Goal: Transaction & Acquisition: Book appointment/travel/reservation

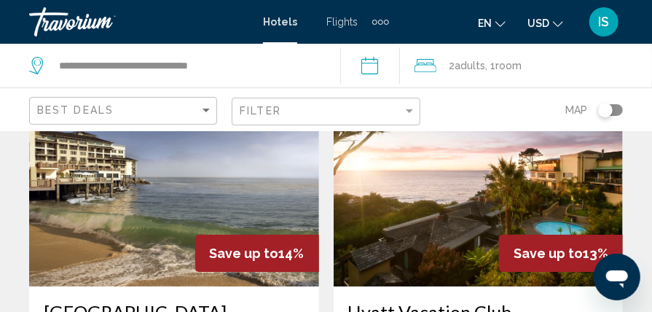
scroll to position [1752, 0]
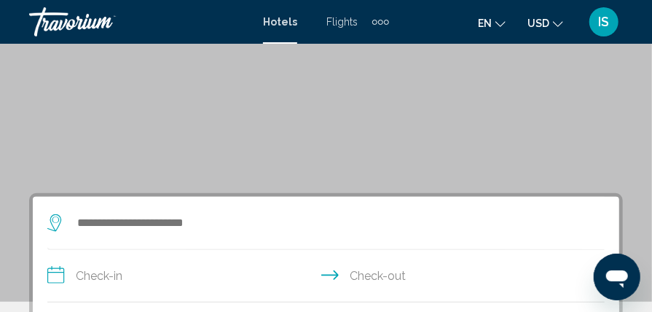
scroll to position [137, 0]
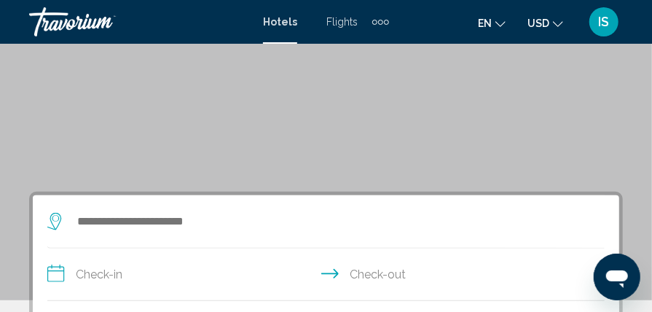
click at [55, 216] on icon "Search widget" at bounding box center [55, 221] width 17 height 17
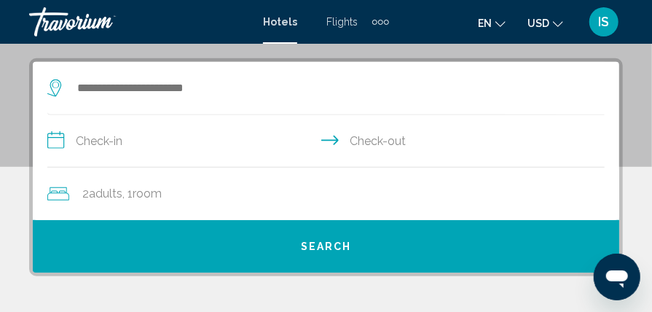
scroll to position [281, 0]
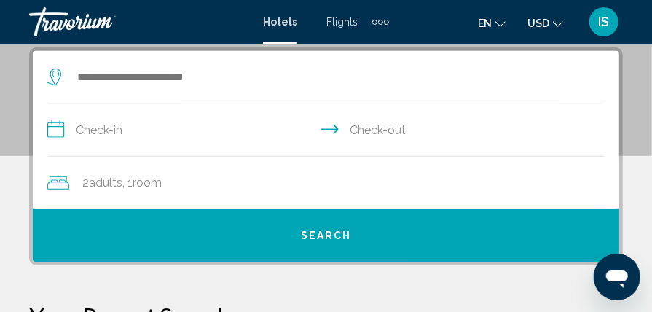
click at [56, 78] on icon "Search widget" at bounding box center [55, 77] width 17 height 17
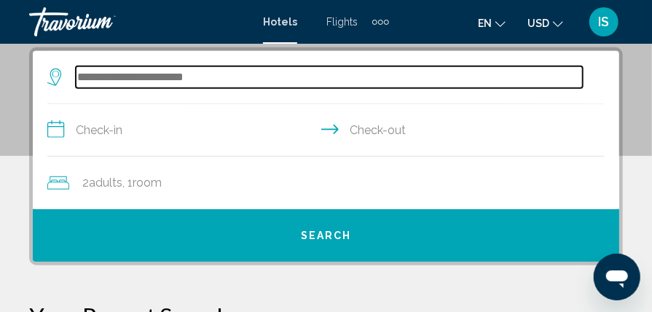
click at [85, 70] on input "Search widget" at bounding box center [329, 77] width 507 height 22
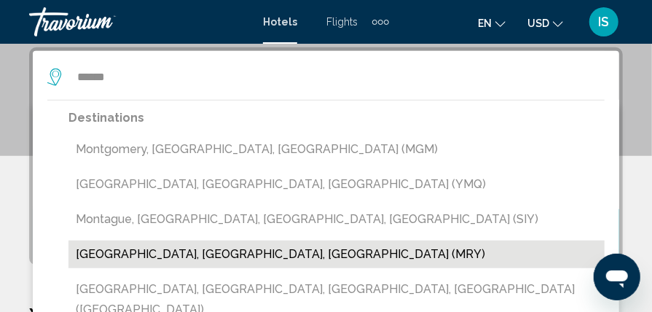
click at [87, 252] on button "[GEOGRAPHIC_DATA], [GEOGRAPHIC_DATA], [GEOGRAPHIC_DATA] (MRY)" at bounding box center [337, 254] width 536 height 28
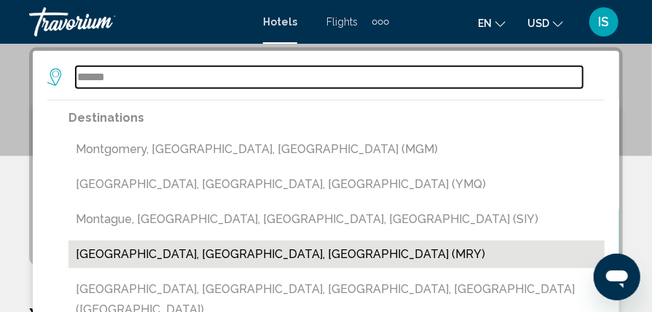
type input "**********"
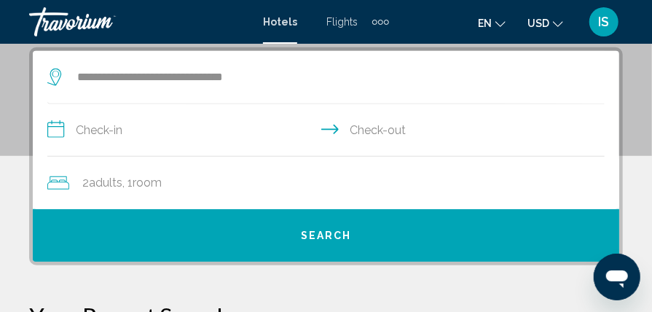
click at [51, 132] on input "**********" at bounding box center [328, 132] width 563 height 56
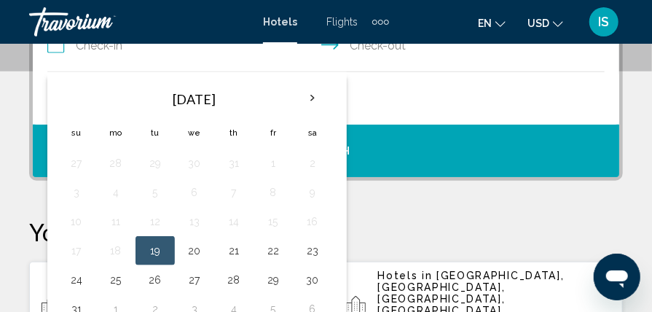
scroll to position [367, 0]
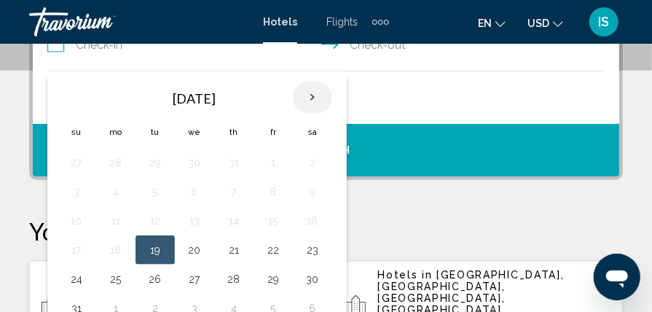
click at [309, 96] on th "Next month" at bounding box center [312, 98] width 39 height 32
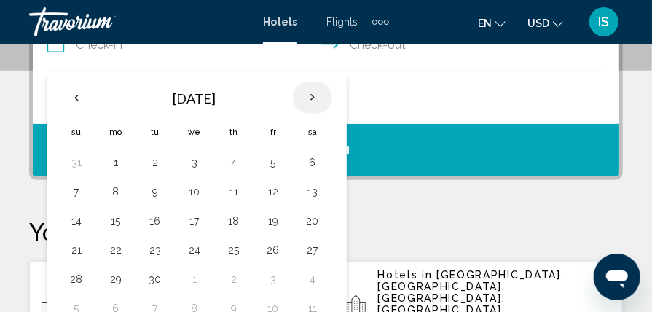
click at [309, 96] on th "Next month" at bounding box center [312, 98] width 39 height 32
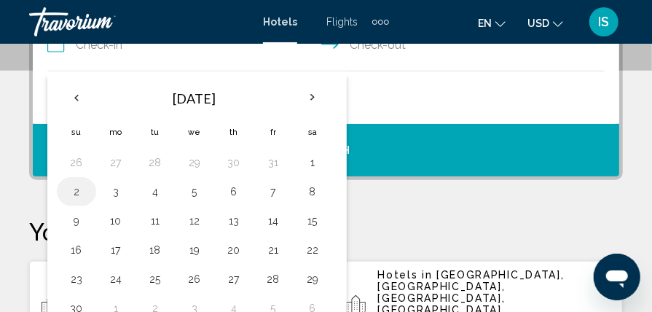
click at [69, 194] on button "2" at bounding box center [76, 191] width 23 height 20
click at [111, 200] on td "3" at bounding box center [115, 191] width 39 height 29
click at [122, 194] on button "3" at bounding box center [115, 191] width 23 height 20
type input "**********"
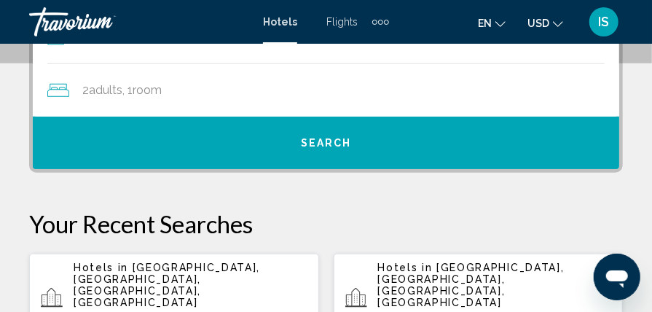
scroll to position [375, 0]
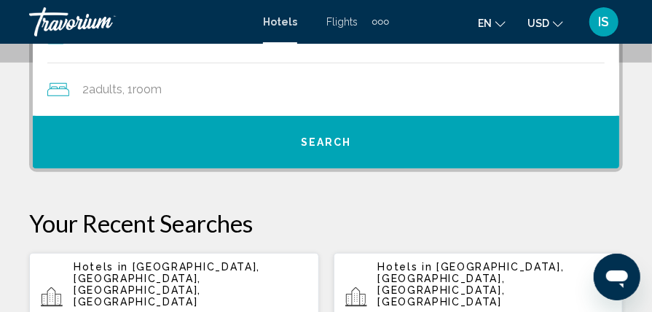
click at [305, 140] on span "Search" at bounding box center [326, 143] width 51 height 12
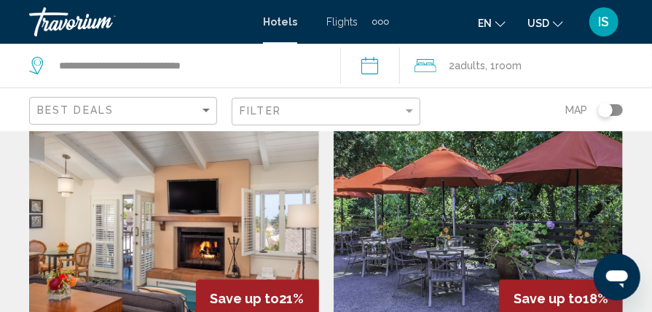
scroll to position [627, 0]
click at [471, 187] on img "Main content" at bounding box center [479, 214] width 290 height 233
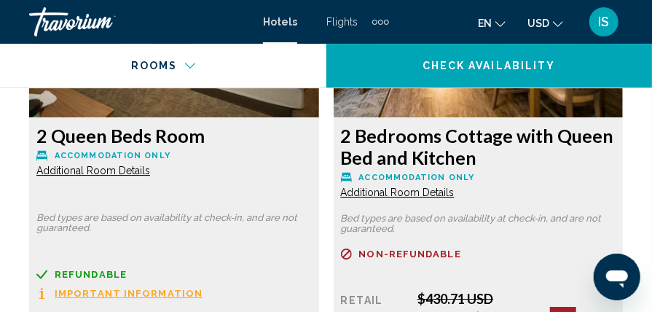
scroll to position [3599, 0]
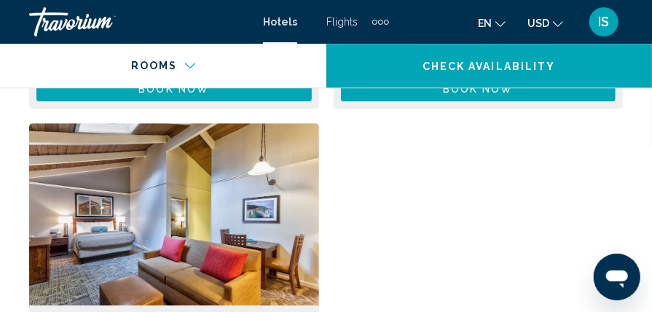
scroll to position [5409, 0]
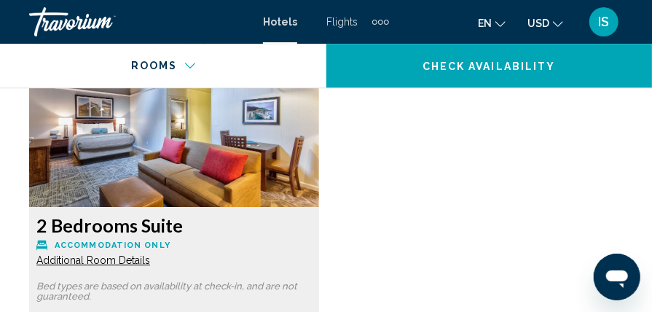
scroll to position [5508, 0]
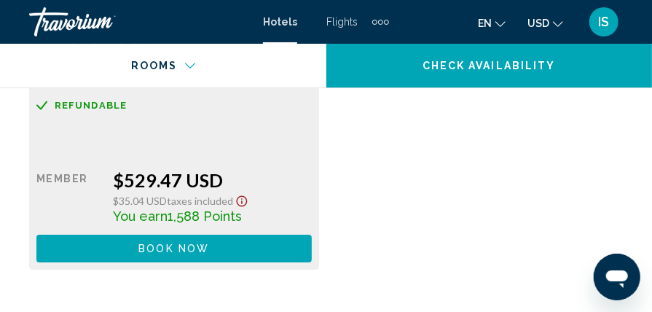
scroll to position [5727, 0]
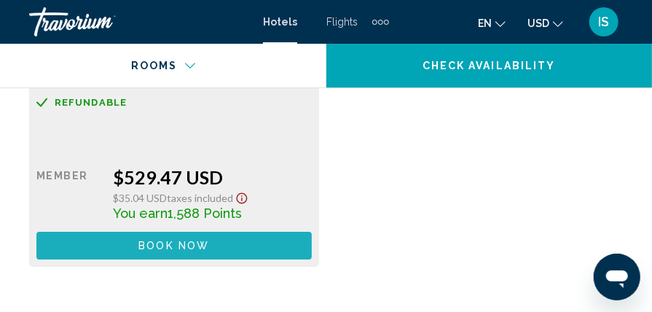
click at [160, 240] on span "Book now" at bounding box center [173, 246] width 71 height 12
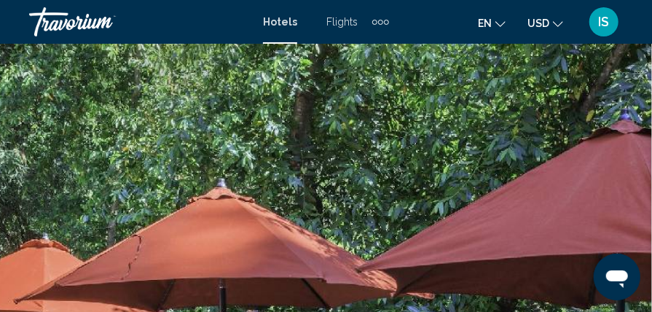
scroll to position [234, 0]
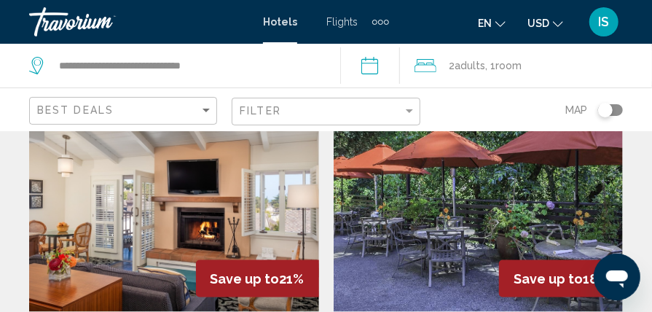
scroll to position [645, 0]
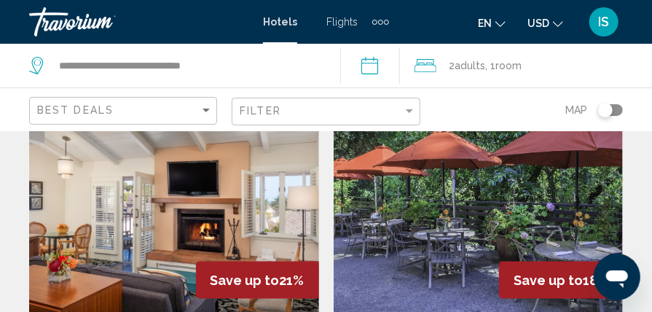
click at [184, 217] on img "Main content" at bounding box center [174, 196] width 290 height 233
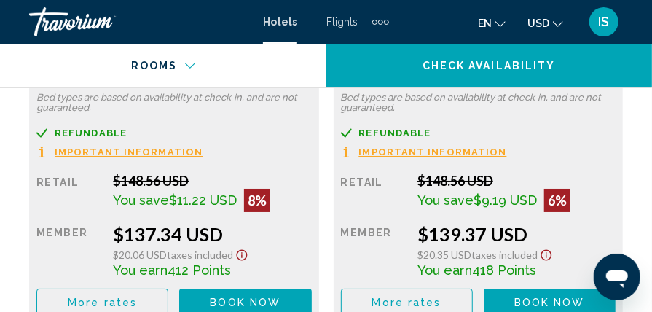
scroll to position [3807, 0]
